Goal: Task Accomplishment & Management: Manage account settings

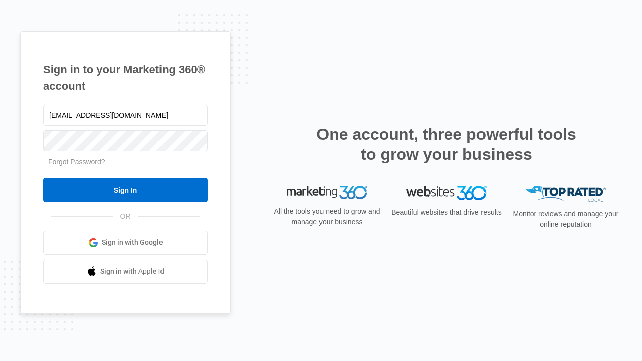
type input "[EMAIL_ADDRESS][DOMAIN_NAME]"
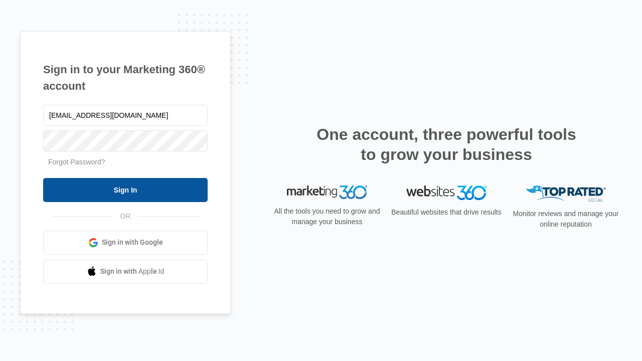
click at [125, 190] on input "Sign In" at bounding box center [125, 190] width 164 height 24
